Goal: Information Seeking & Learning: Learn about a topic

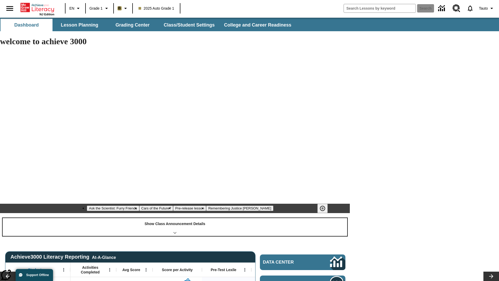
click at [175, 218] on div "Show Class Announcement Details" at bounding box center [175, 227] width 344 height 18
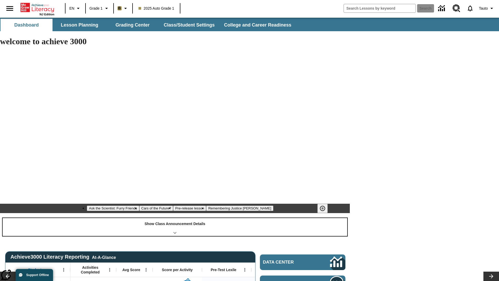
click at [175, 218] on div "Show Class Announcement Details" at bounding box center [175, 227] width 344 height 18
